Goal: Use online tool/utility: Utilize a website feature to perform a specific function

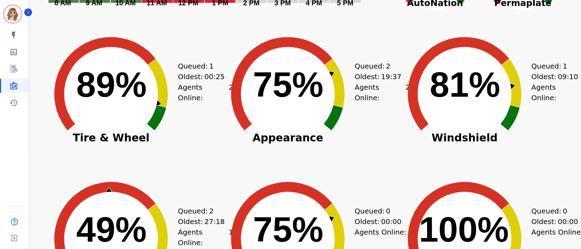
scroll to position [234, 0]
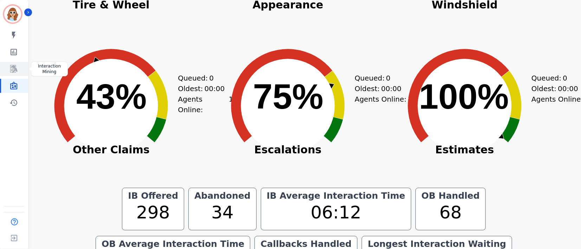
click at [10, 68] on icon "Sidebar" at bounding box center [13, 69] width 8 height 8
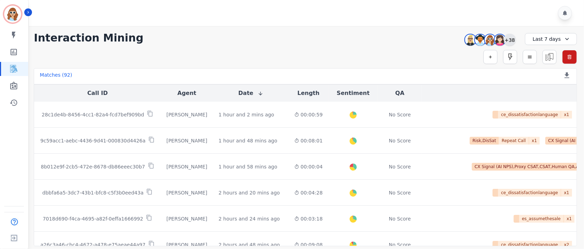
click at [515, 39] on div "+38" at bounding box center [510, 40] width 12 height 12
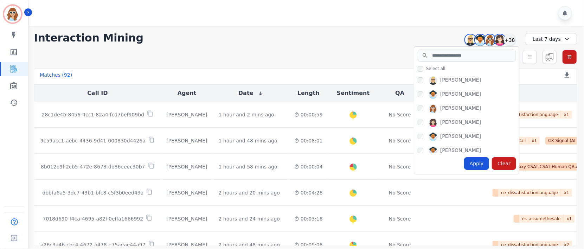
click at [477, 165] on div "Apply" at bounding box center [476, 163] width 25 height 13
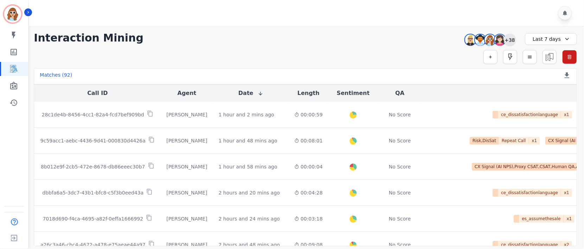
click at [511, 39] on div "+38" at bounding box center [510, 40] width 12 height 12
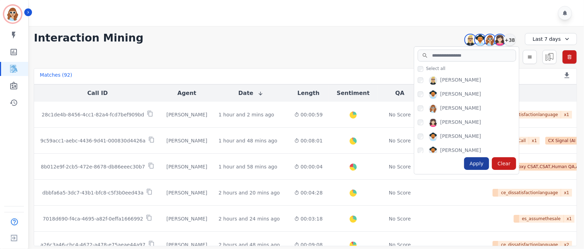
click at [477, 162] on div "Apply" at bounding box center [476, 163] width 25 height 13
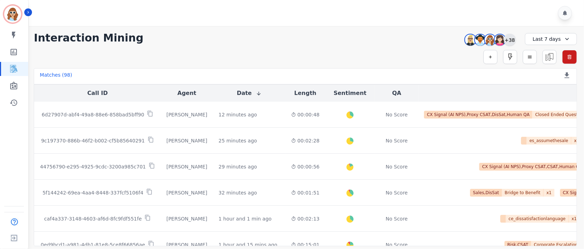
click at [513, 37] on div "+38" at bounding box center [510, 40] width 12 height 12
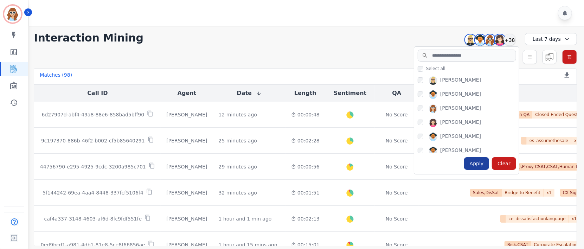
click at [475, 166] on div "Apply" at bounding box center [476, 163] width 25 height 13
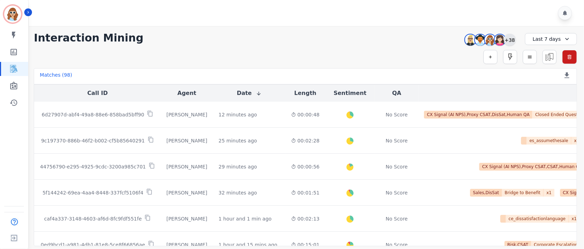
click at [512, 35] on div "+38" at bounding box center [510, 40] width 12 height 12
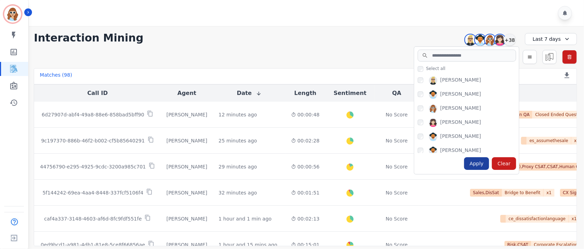
click at [478, 162] on div "Apply" at bounding box center [476, 163] width 25 height 13
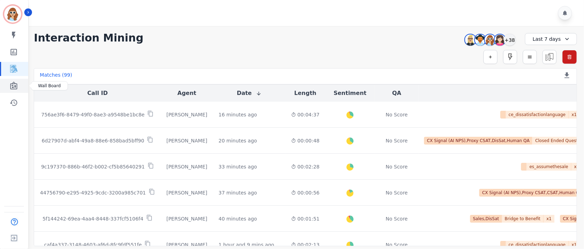
click at [13, 82] on icon "Sidebar" at bounding box center [13, 86] width 8 height 8
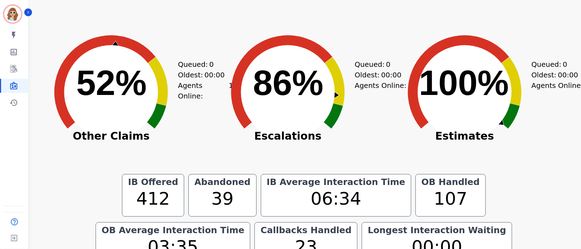
scroll to position [231, 0]
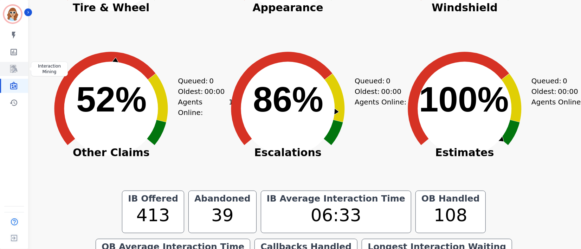
click at [16, 69] on icon "Sidebar" at bounding box center [13, 69] width 7 height 8
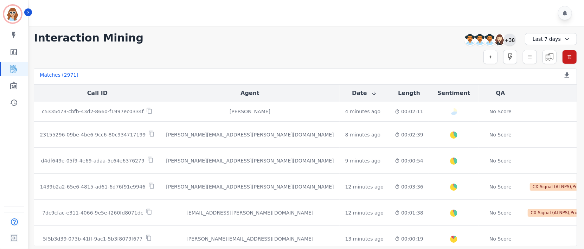
click at [512, 38] on div "+38" at bounding box center [510, 40] width 12 height 12
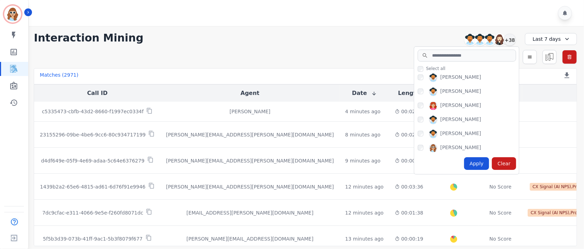
scroll to position [375, 0]
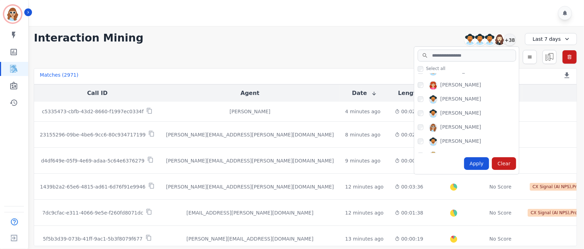
click at [421, 131] on div "[PERSON_NAME]" at bounding box center [468, 128] width 101 height 11
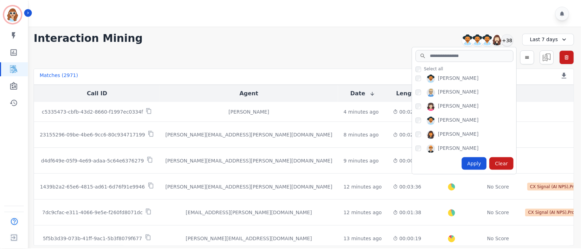
scroll to position [422, 0]
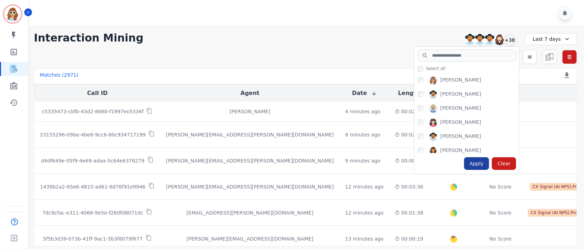
click at [476, 165] on div "Apply" at bounding box center [476, 163] width 25 height 13
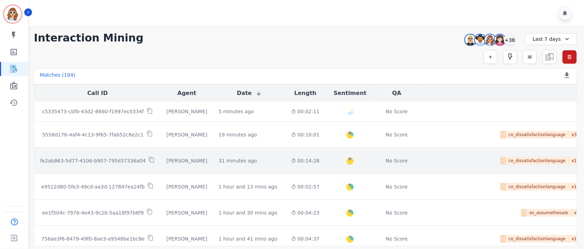
click at [124, 162] on p "fe2ab863-5d77-4106-b907-795d37336a04" at bounding box center [93, 160] width 106 height 7
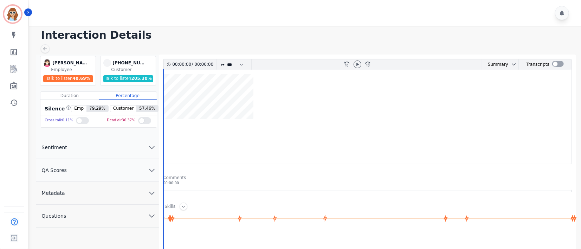
drag, startPoint x: 149, startPoint y: 193, endPoint x: 119, endPoint y: 136, distance: 64.5
click at [149, 193] on icon "chevron down" at bounding box center [152, 193] width 8 height 8
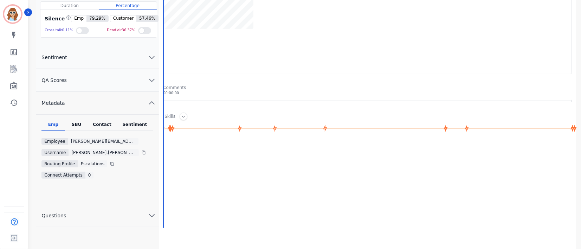
scroll to position [94, 0]
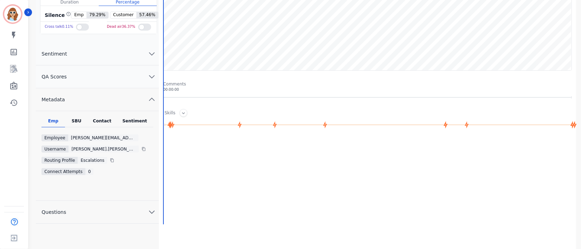
click at [72, 121] on div "SBU" at bounding box center [76, 122] width 23 height 9
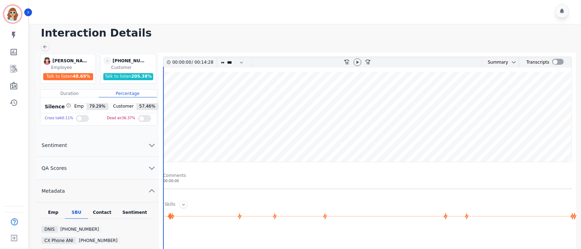
scroll to position [0, 0]
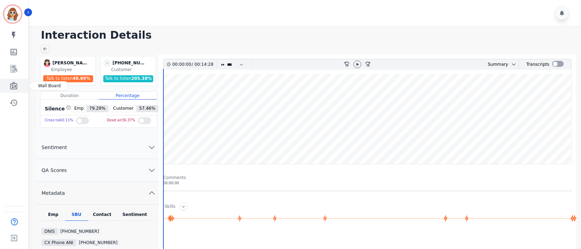
click at [17, 89] on icon "Sidebar" at bounding box center [13, 86] width 7 height 8
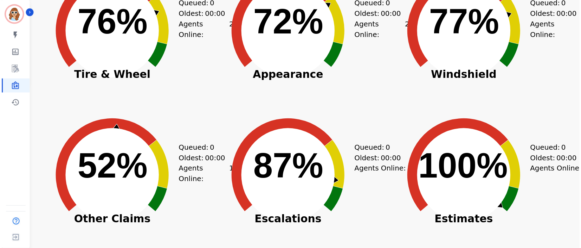
scroll to position [187, 0]
